Goal: Transaction & Acquisition: Purchase product/service

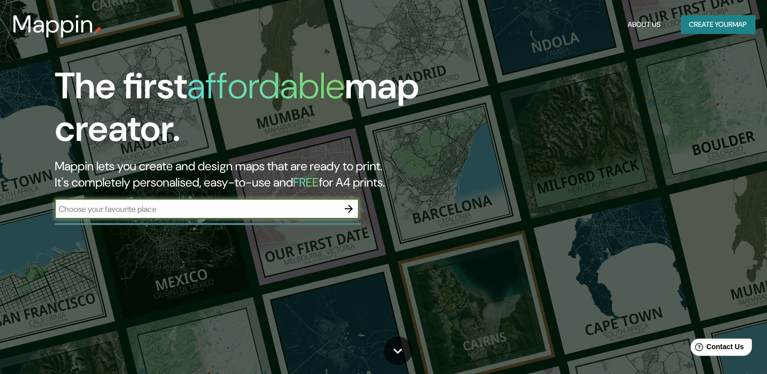
click at [140, 208] on input "text" at bounding box center [197, 209] width 284 height 12
type input "explanada pachuca"
click at [716, 30] on button "Create your map" at bounding box center [718, 24] width 74 height 19
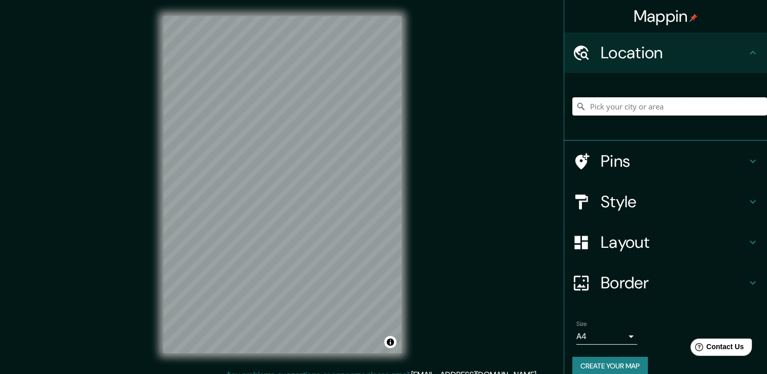
click at [643, 113] on input "Pick your city or area" at bounding box center [669, 106] width 195 height 18
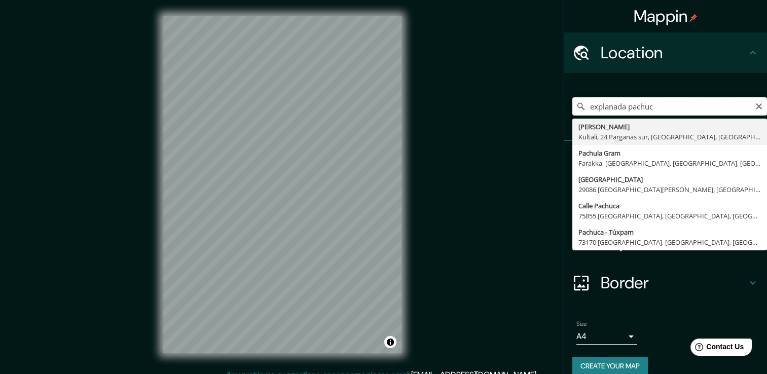
type input "explanada pachuca"
drag, startPoint x: 665, startPoint y: 113, endPoint x: 530, endPoint y: 113, distance: 135.3
click at [530, 113] on div "Mappin Location explanada pachuca Pachica Alto Hospicio, Región de Tarapacá 113…" at bounding box center [383, 192] width 767 height 385
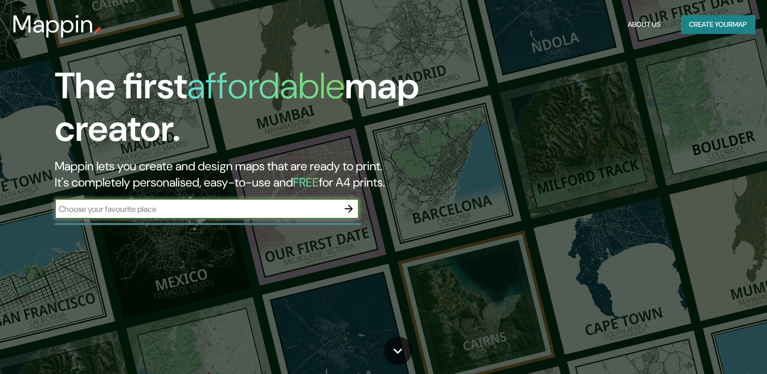
click at [710, 29] on button "Create your map" at bounding box center [718, 24] width 74 height 19
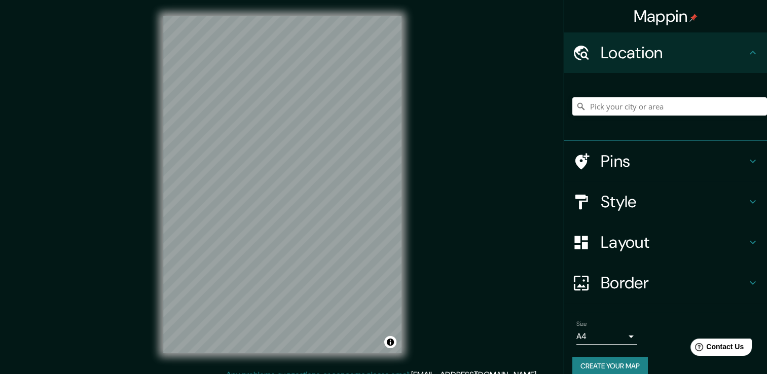
click at [698, 50] on h4 "Location" at bounding box center [674, 53] width 146 height 20
click at [652, 114] on input "Pick your city or area" at bounding box center [669, 106] width 195 height 18
paste input "Autop. [GEOGRAPHIC_DATA] - [GEOGRAPHIC_DATA] 6201, 42083 [GEOGRAPHIC_DATA][PERS…"
type input "Pachuca De [PERSON_NAME], 42083 [GEOGRAPHIC_DATA], [GEOGRAPHIC_DATA], [GEOGRAPH…"
